Goal: Task Accomplishment & Management: Manage account settings

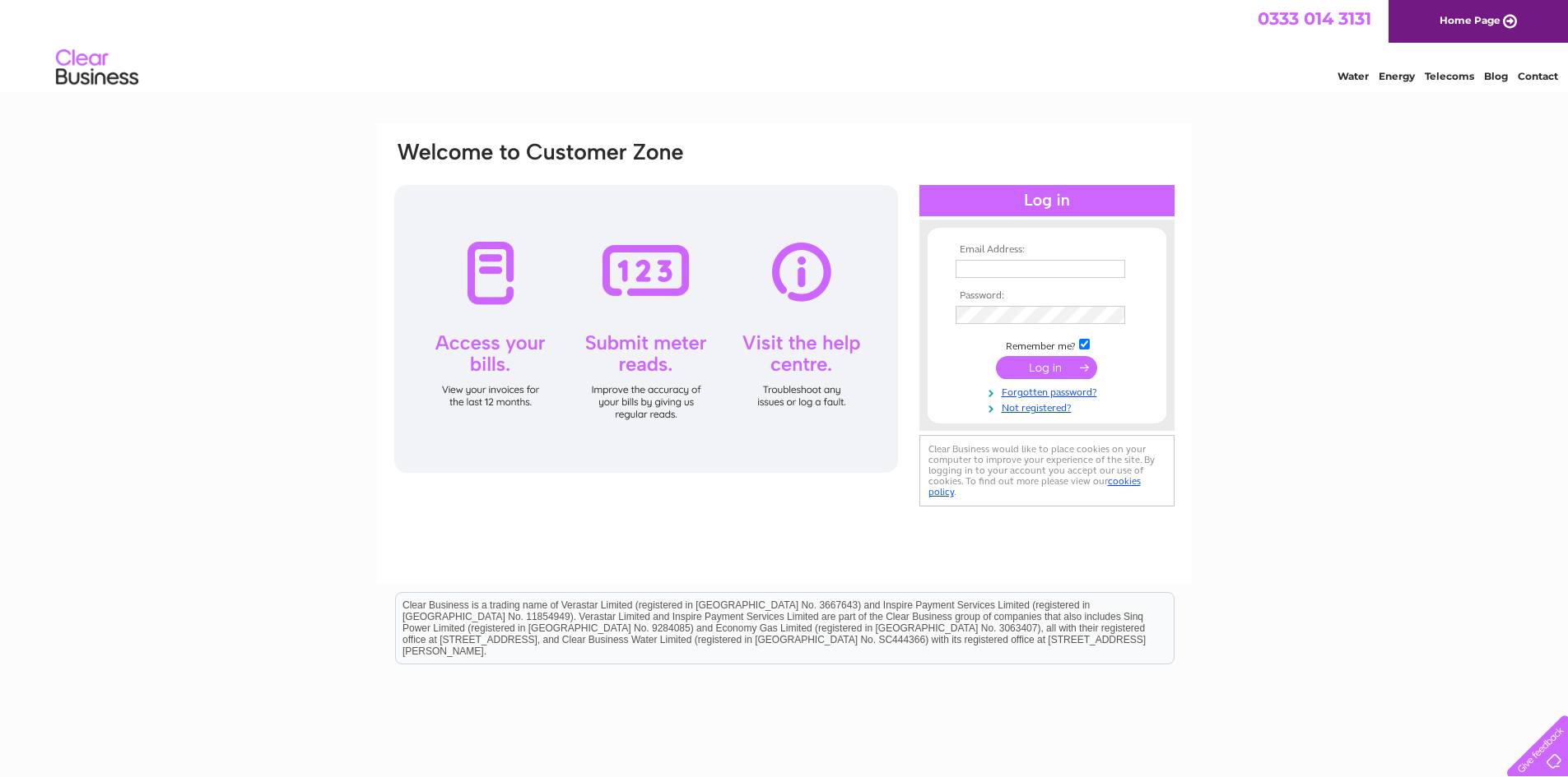
type input "stainersbakery@hotmail.co.uk"
click at [1030, 361] on input "submit" at bounding box center [1046, 367] width 101 height 23
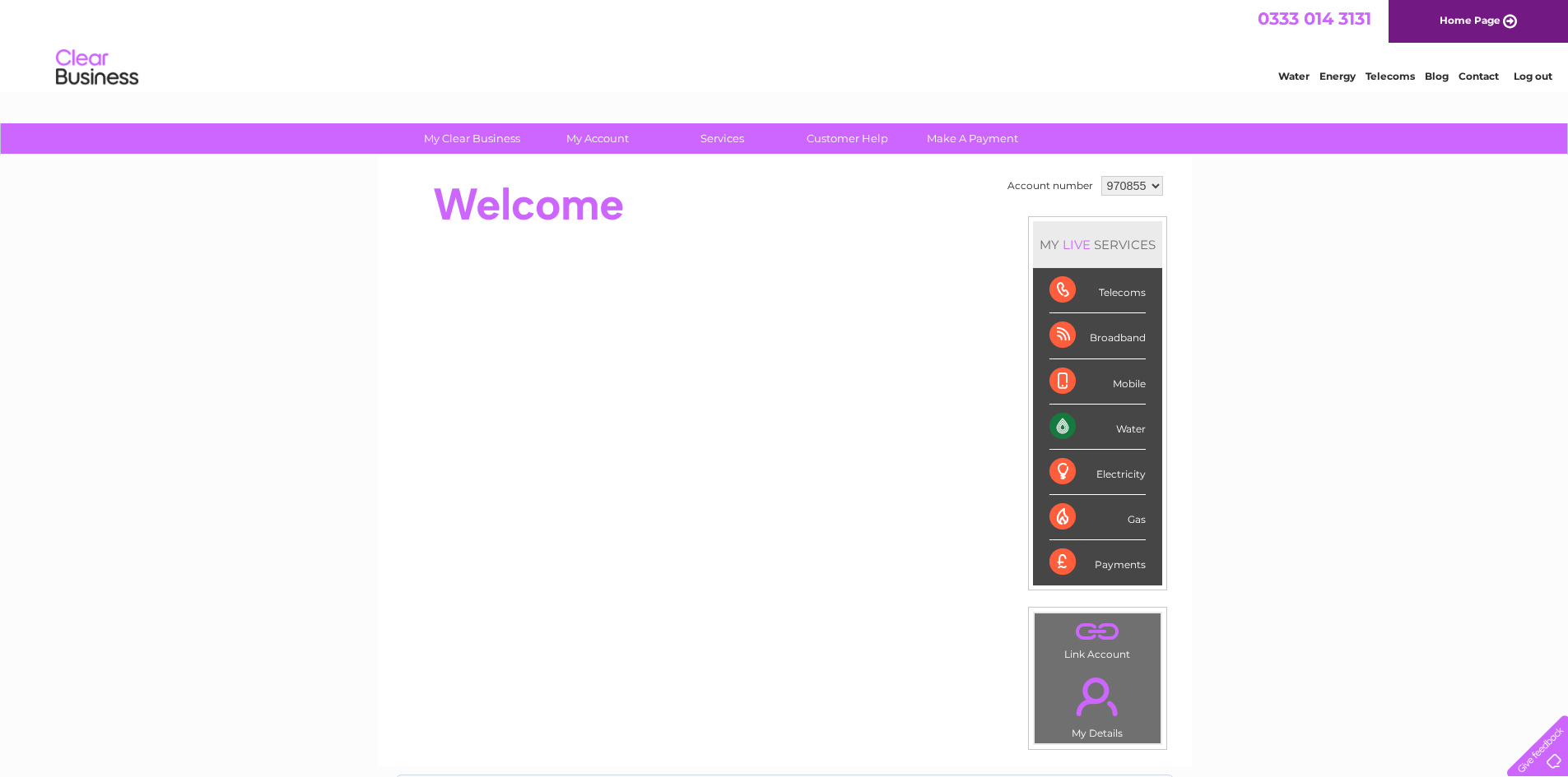
click at [1122, 439] on div "Water" at bounding box center [1097, 426] width 96 height 45
click at [1115, 424] on div "Water" at bounding box center [1097, 426] width 96 height 45
click at [1127, 437] on div "Water" at bounding box center [1097, 426] width 96 height 45
click at [1056, 427] on div "Water" at bounding box center [1097, 426] width 96 height 45
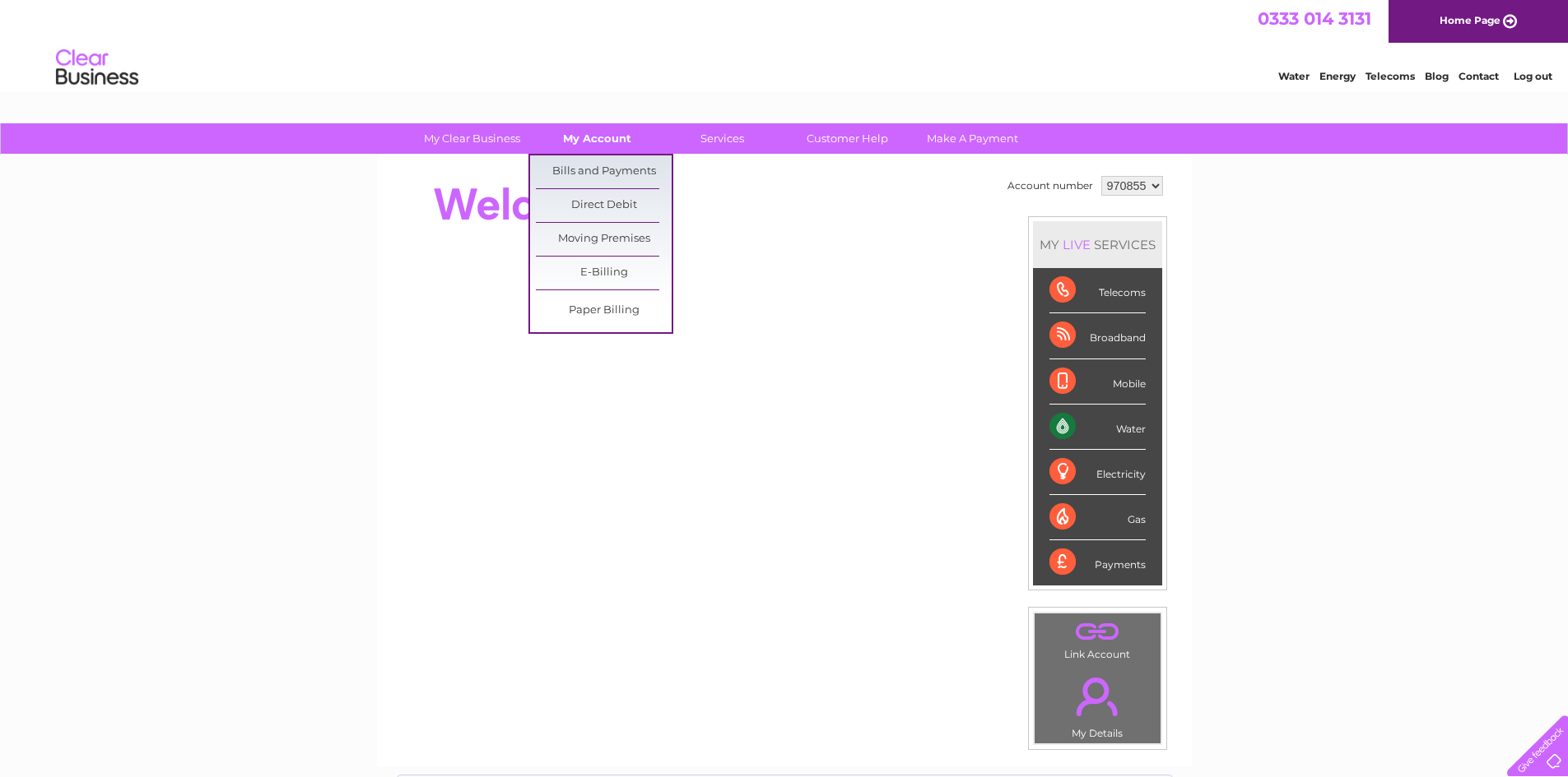
click at [599, 138] on link "My Account" at bounding box center [597, 138] width 135 height 31
click at [598, 171] on link "Bills and Payments" at bounding box center [603, 171] width 135 height 33
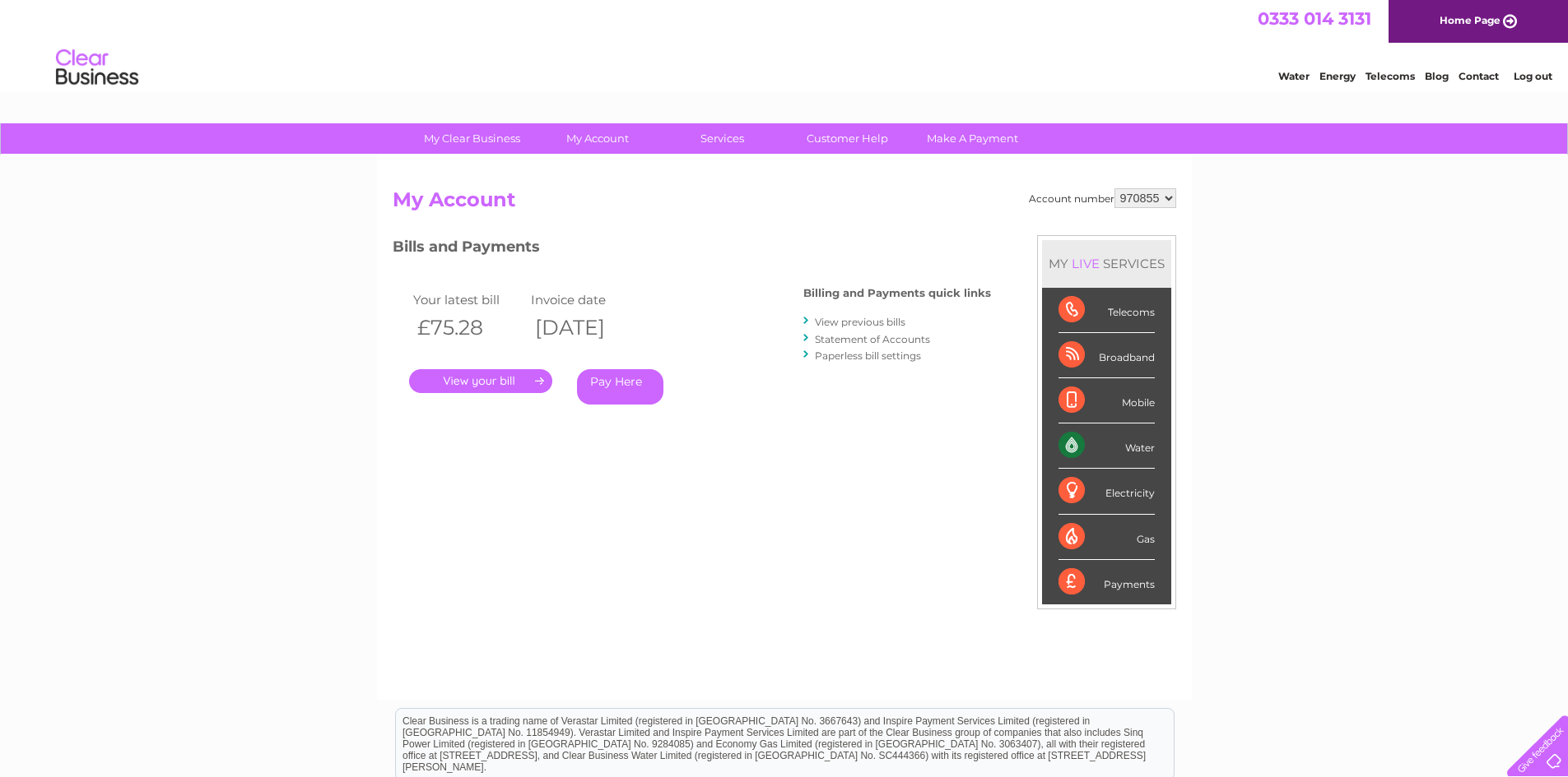
click at [514, 378] on link "." at bounding box center [480, 381] width 143 height 24
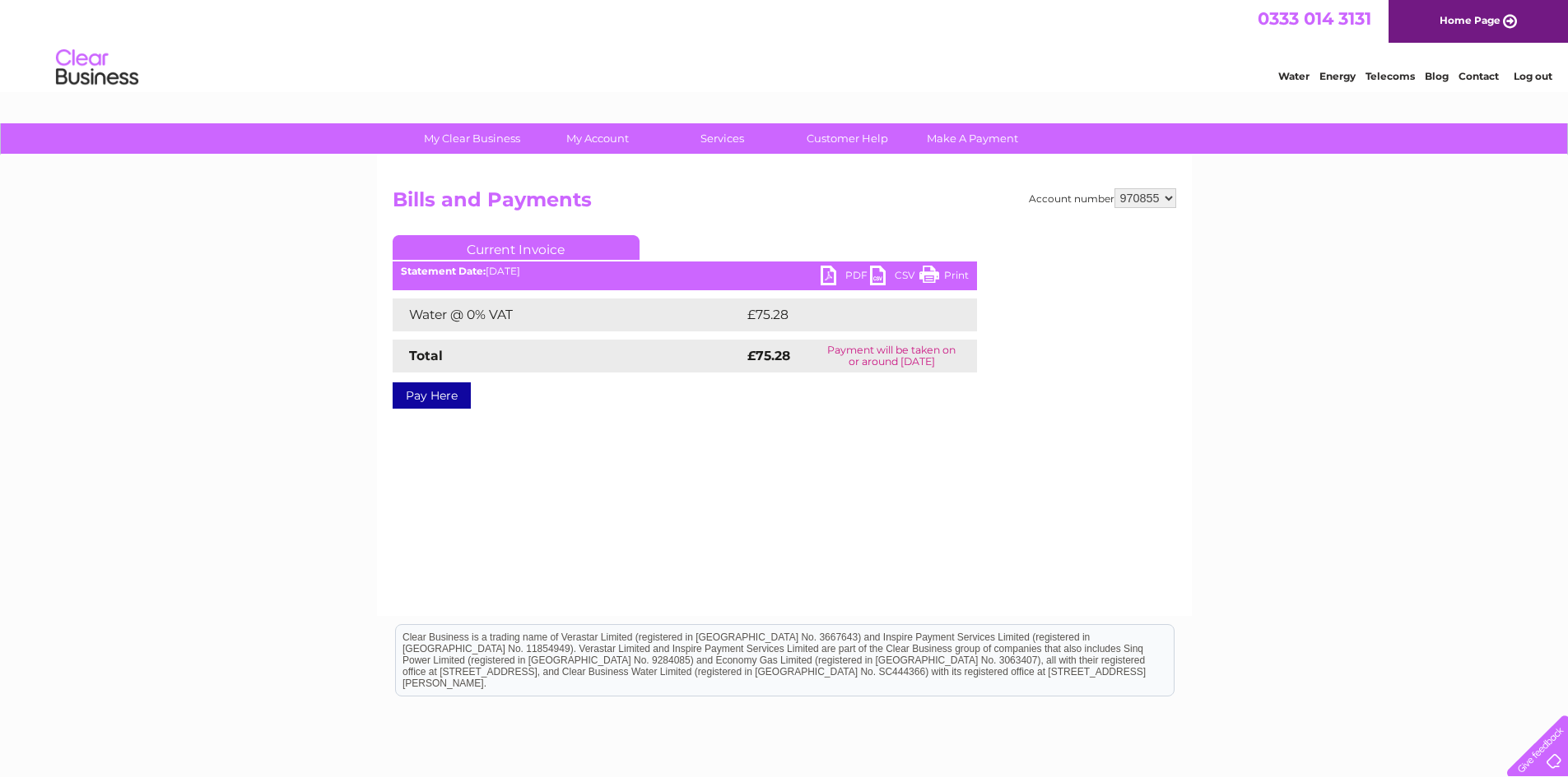
click at [827, 272] on link "PDF" at bounding box center [845, 277] width 49 height 24
click at [1169, 192] on select "970855 970858" at bounding box center [1145, 198] width 62 height 19
click at [1114, 188] on select "970855 970858" at bounding box center [1145, 198] width 62 height 19
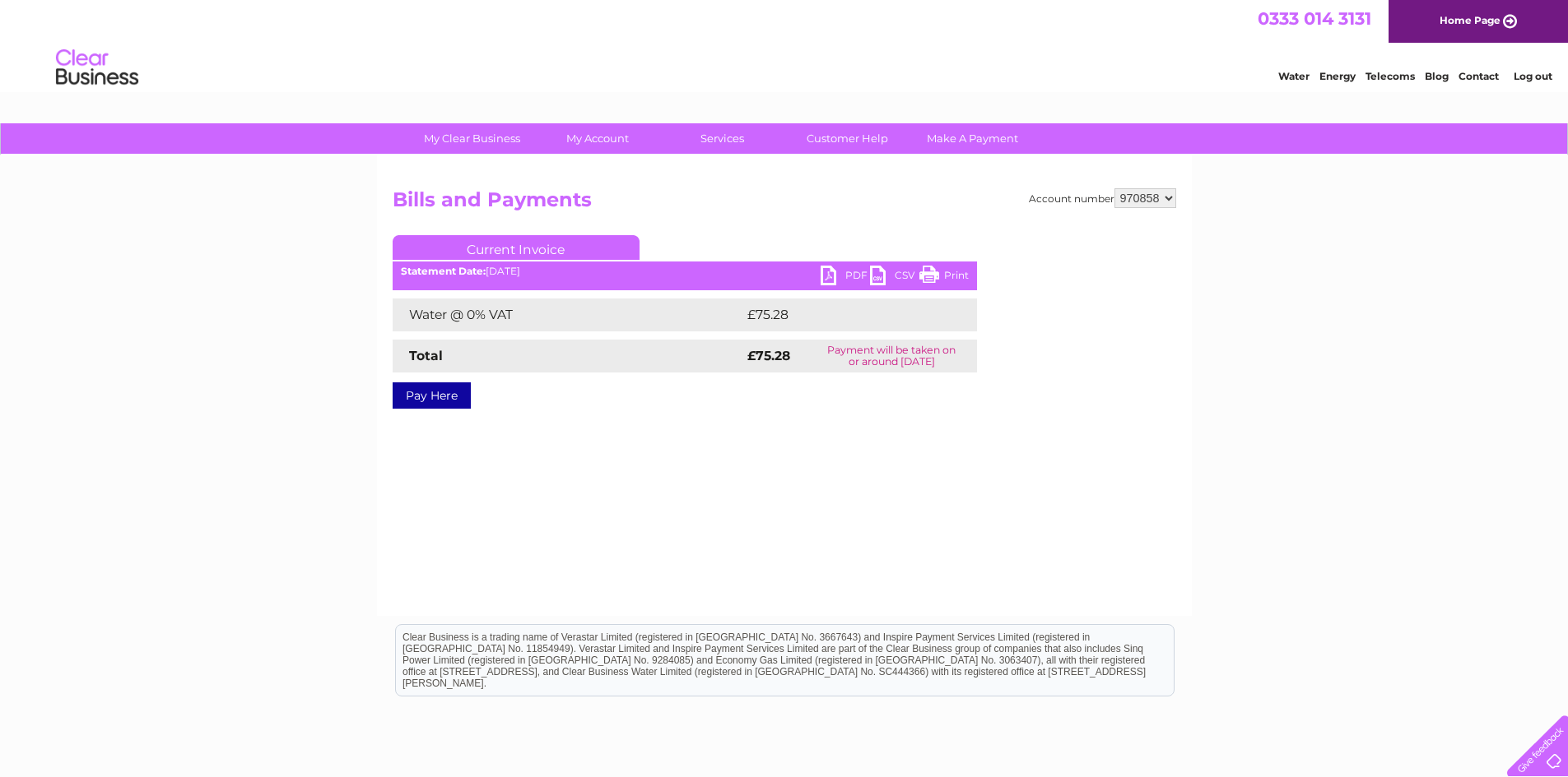
click at [820, 275] on link "PDF" at bounding box center [845, 277] width 49 height 24
click at [1122, 211] on h2 "Bills and Payments" at bounding box center [784, 204] width 784 height 32
click at [1165, 201] on select "970855 970858" at bounding box center [1145, 198] width 62 height 19
click at [1114, 188] on select "970855 970858" at bounding box center [1145, 198] width 62 height 19
click at [1171, 199] on select "970855 970858" at bounding box center [1145, 198] width 62 height 19
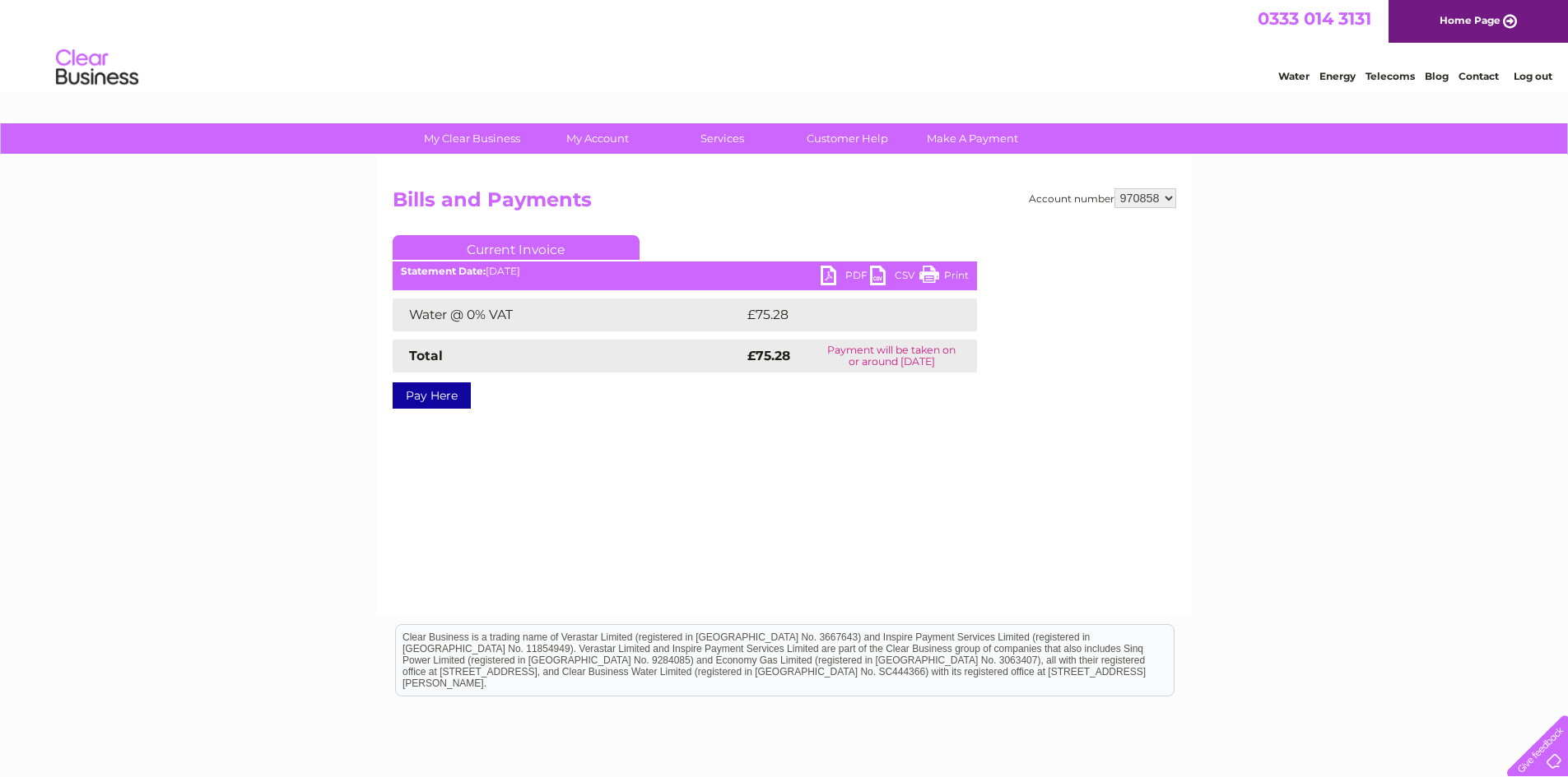
select select "970855"
click at [1114, 188] on select "970855 970858" at bounding box center [1145, 198] width 62 height 19
click at [835, 276] on link "PDF" at bounding box center [845, 277] width 49 height 24
click at [826, 273] on link "PDF" at bounding box center [845, 277] width 49 height 24
